Goal: Complete application form

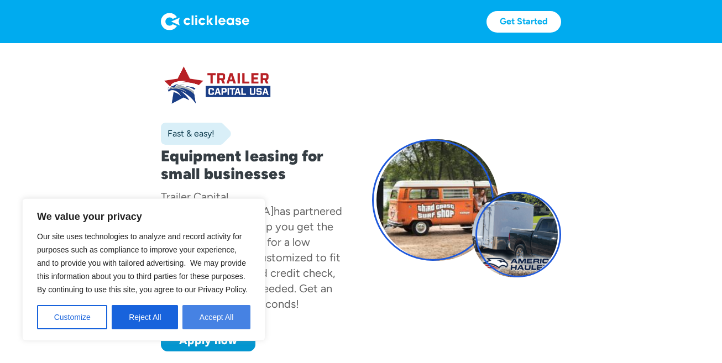
click at [194, 326] on button "Accept All" at bounding box center [216, 317] width 68 height 24
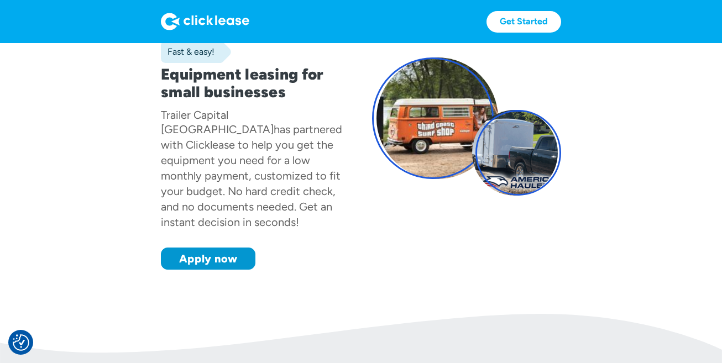
scroll to position [85, 0]
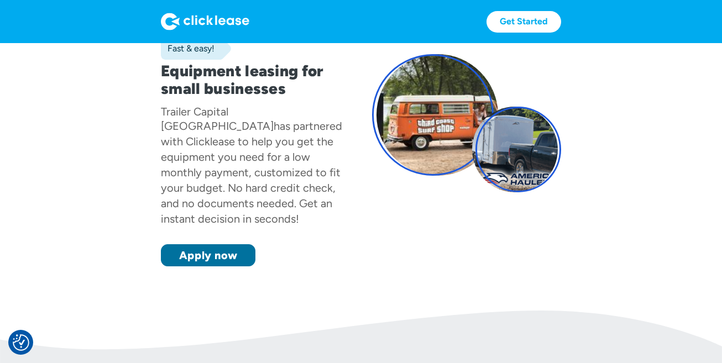
click at [228, 244] on link "Apply now" at bounding box center [208, 255] width 95 height 22
